Goal: Information Seeking & Learning: Learn about a topic

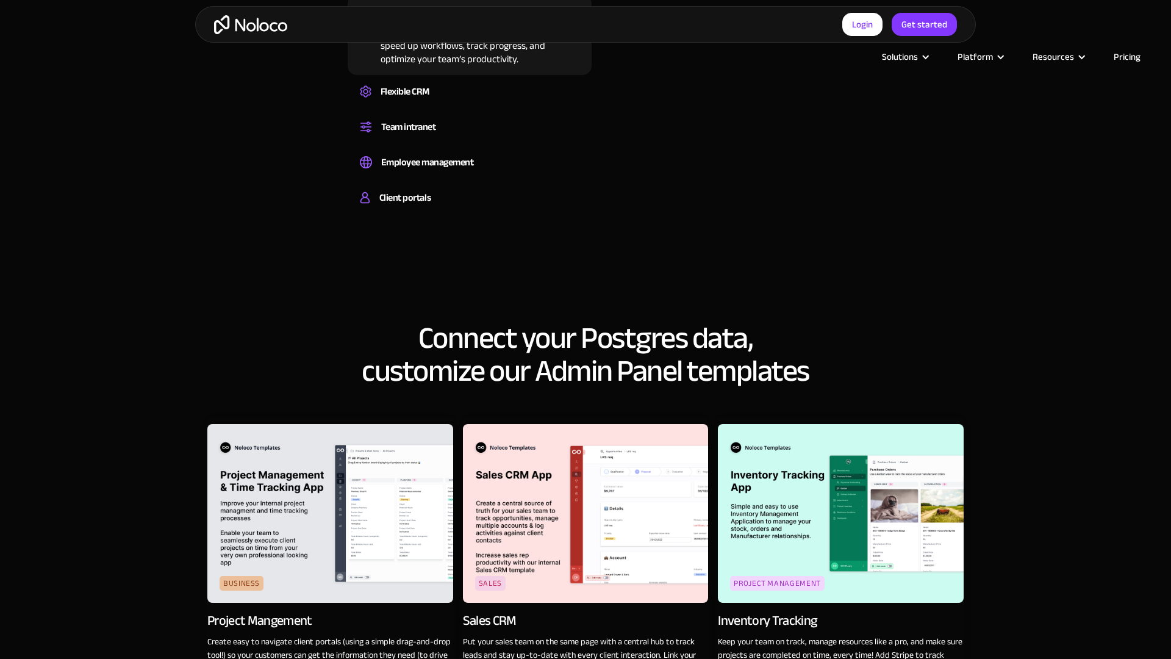
scroll to position [1687, 0]
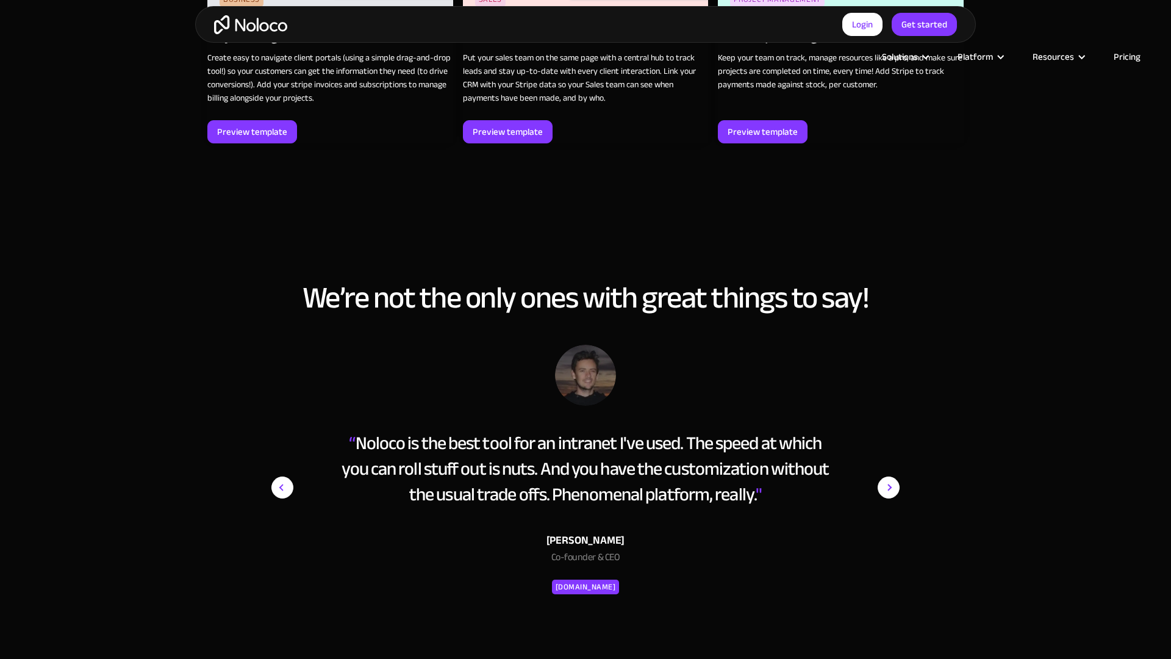
scroll to position [2271, 0]
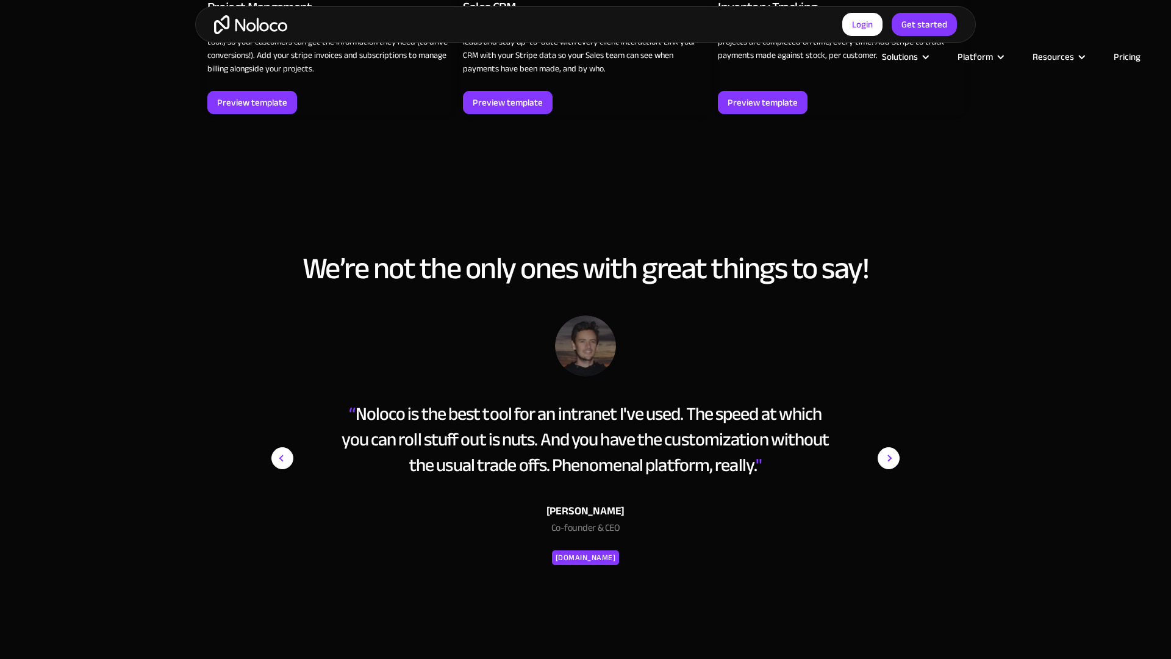
scroll to position [2271, 0]
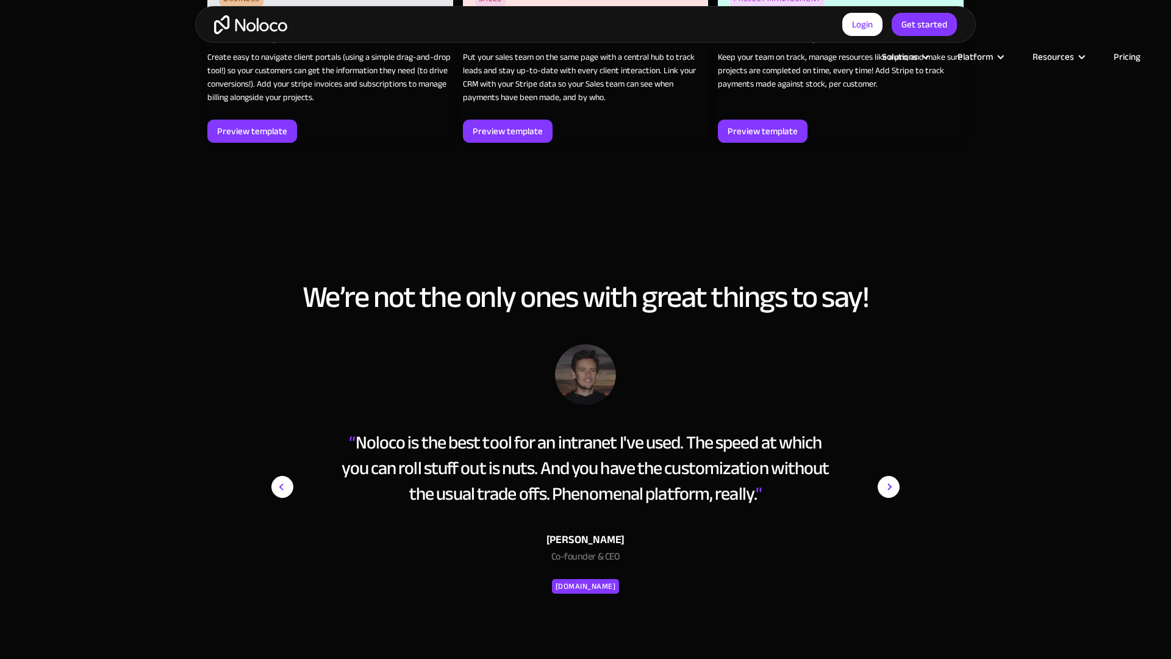
scroll to position [2272, 0]
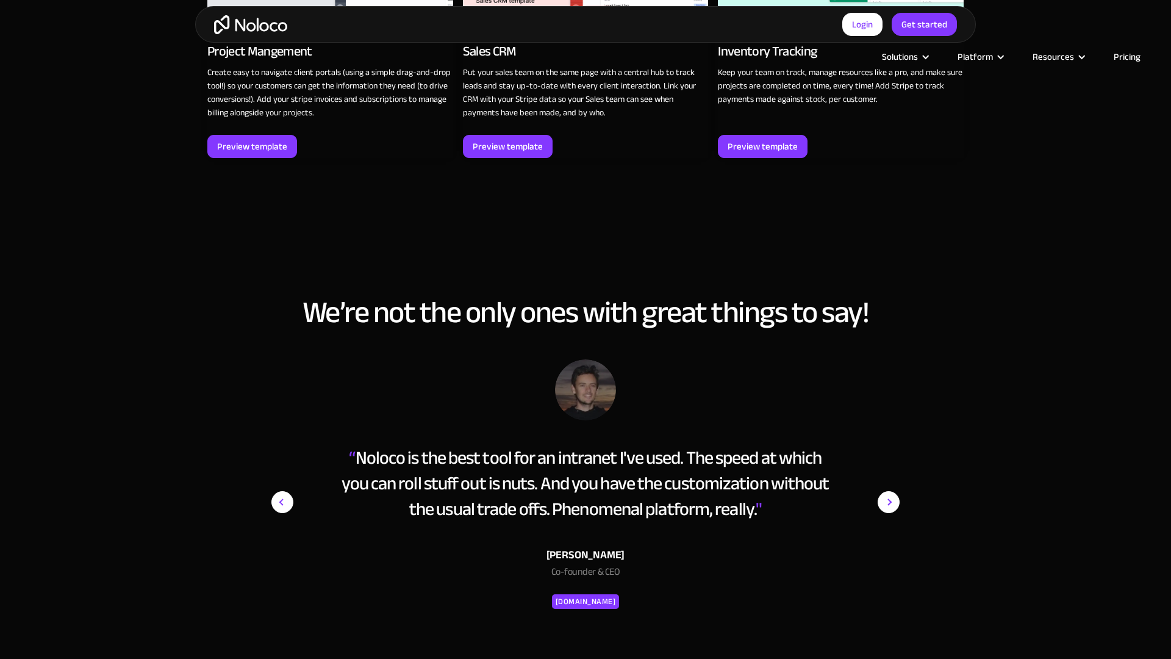
scroll to position [2271, 0]
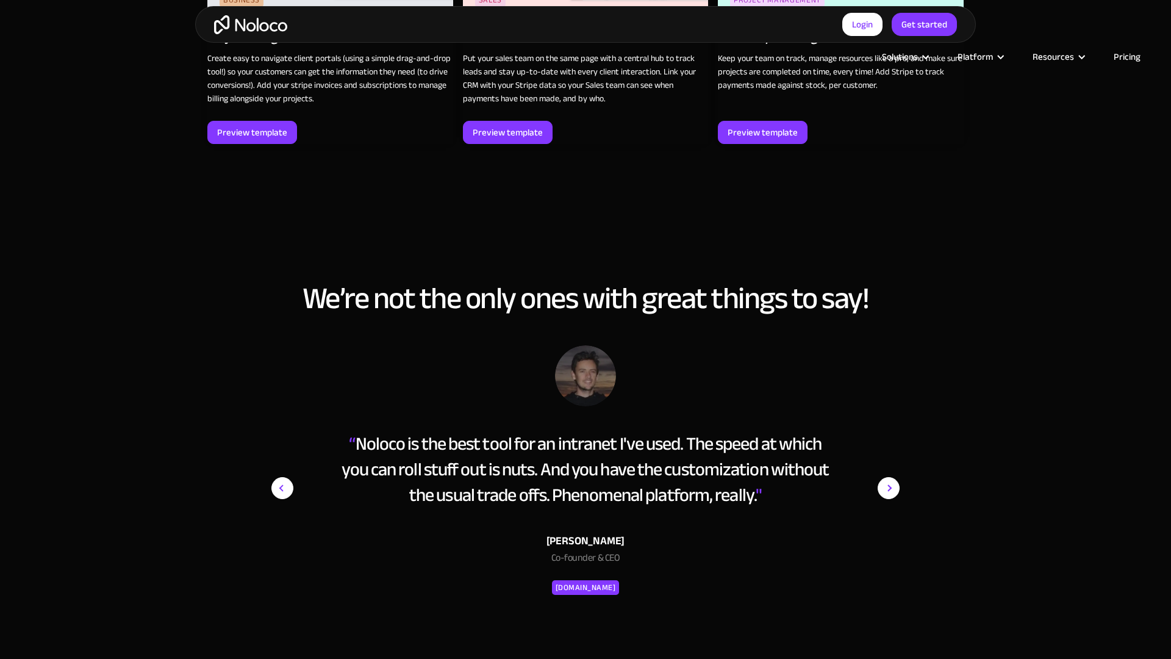
scroll to position [2270, 0]
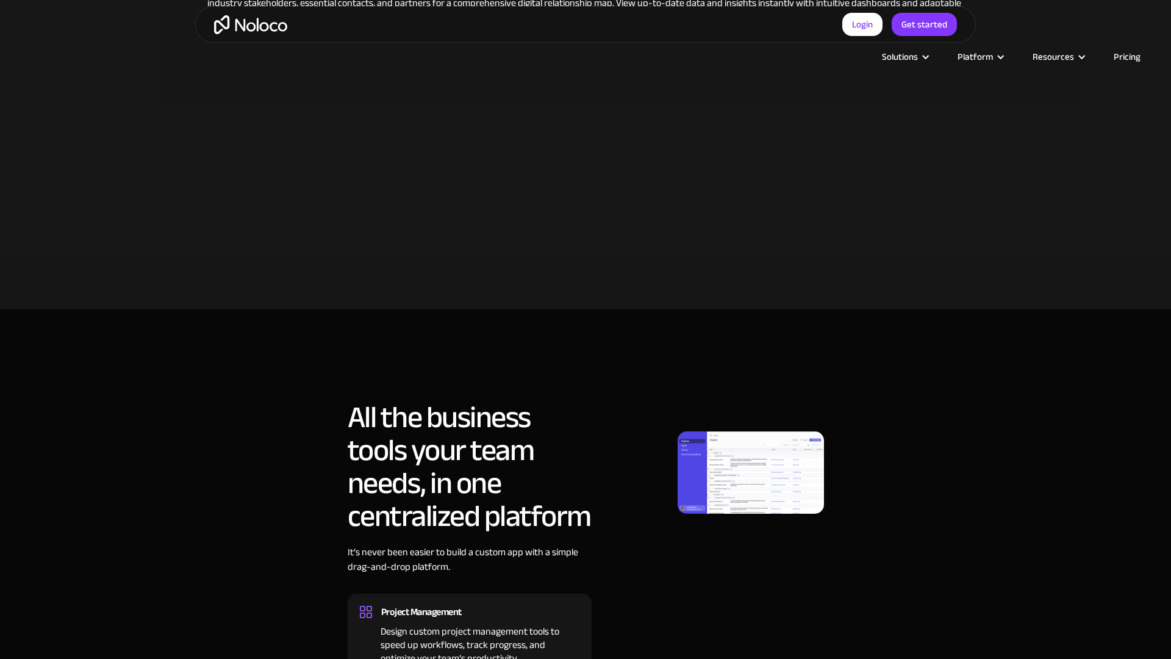
scroll to position [1102, 0]
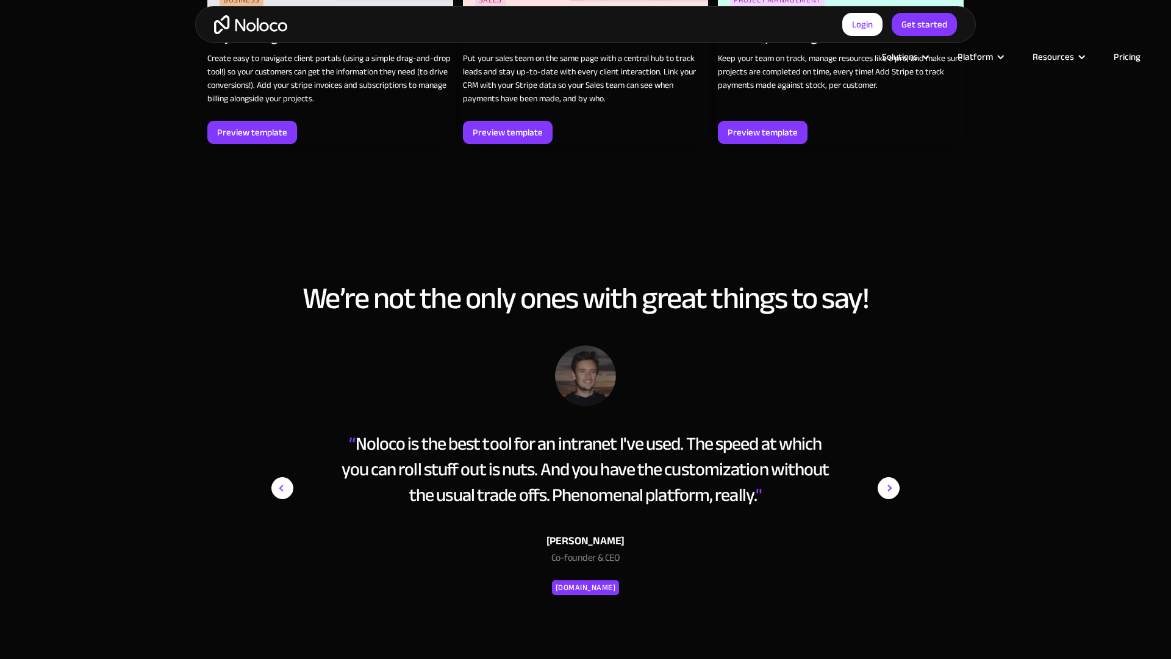
scroll to position [2270, 0]
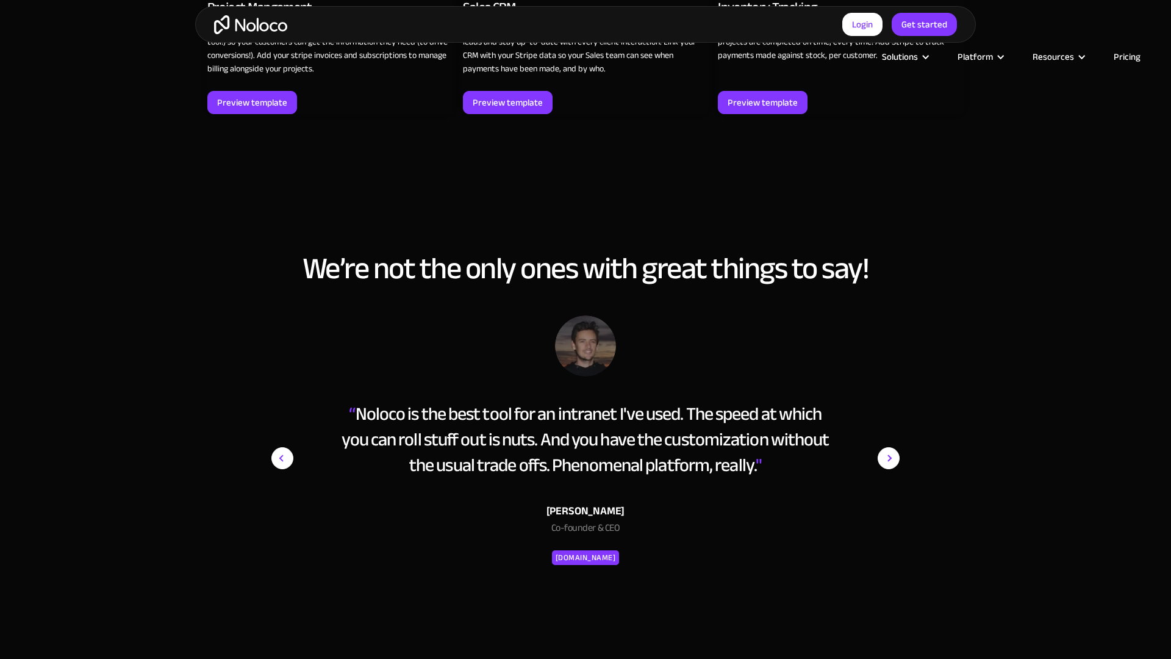
scroll to position [2271, 0]
